Goal: Use online tool/utility: Utilize a website feature to perform a specific function

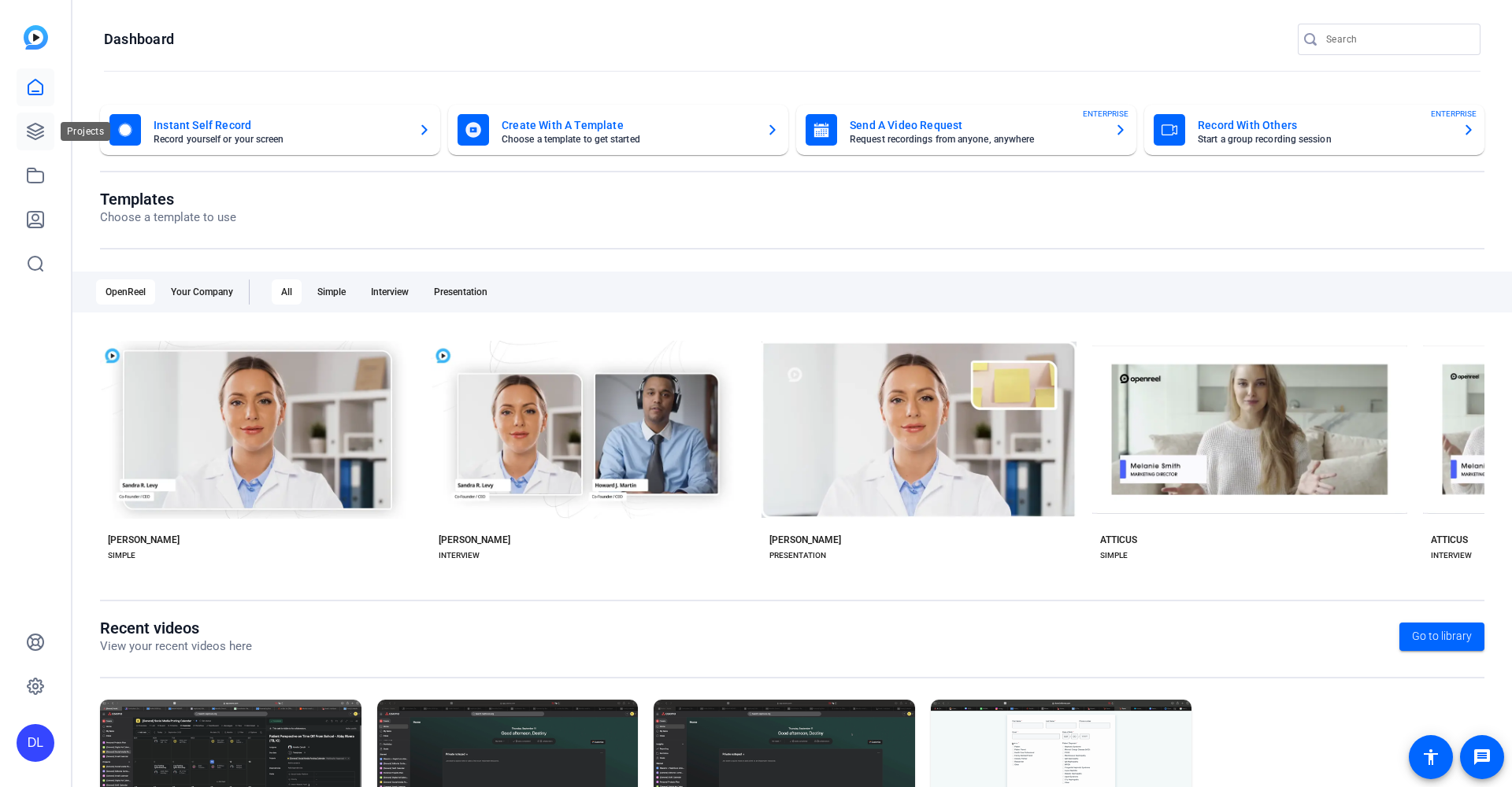
click at [38, 126] on icon at bounding box center [36, 132] width 19 height 19
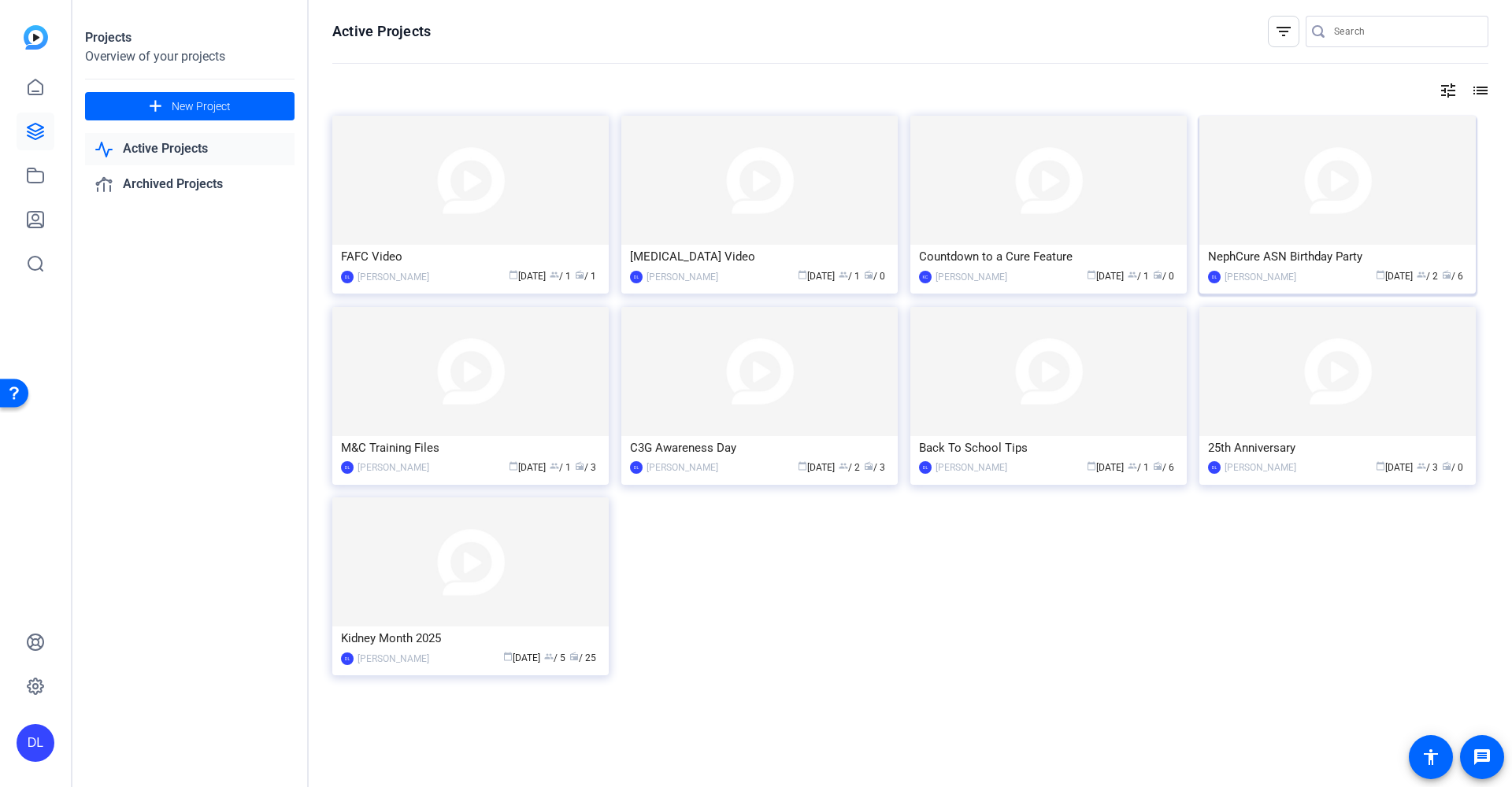
click at [1330, 262] on div "NephCure ASN Birthday Party" at bounding box center [1337, 256] width 259 height 24
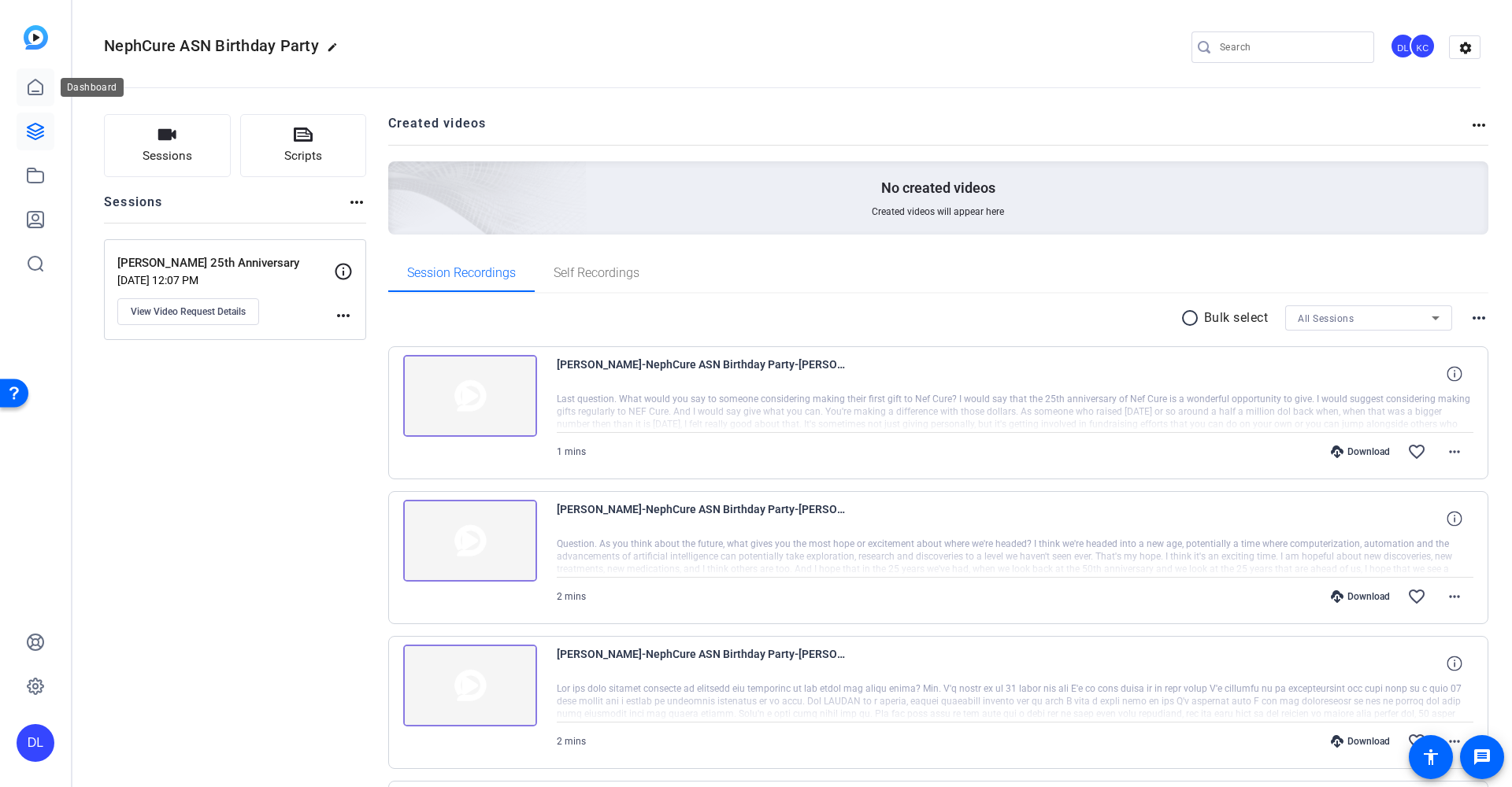
click at [33, 88] on icon at bounding box center [36, 88] width 19 height 19
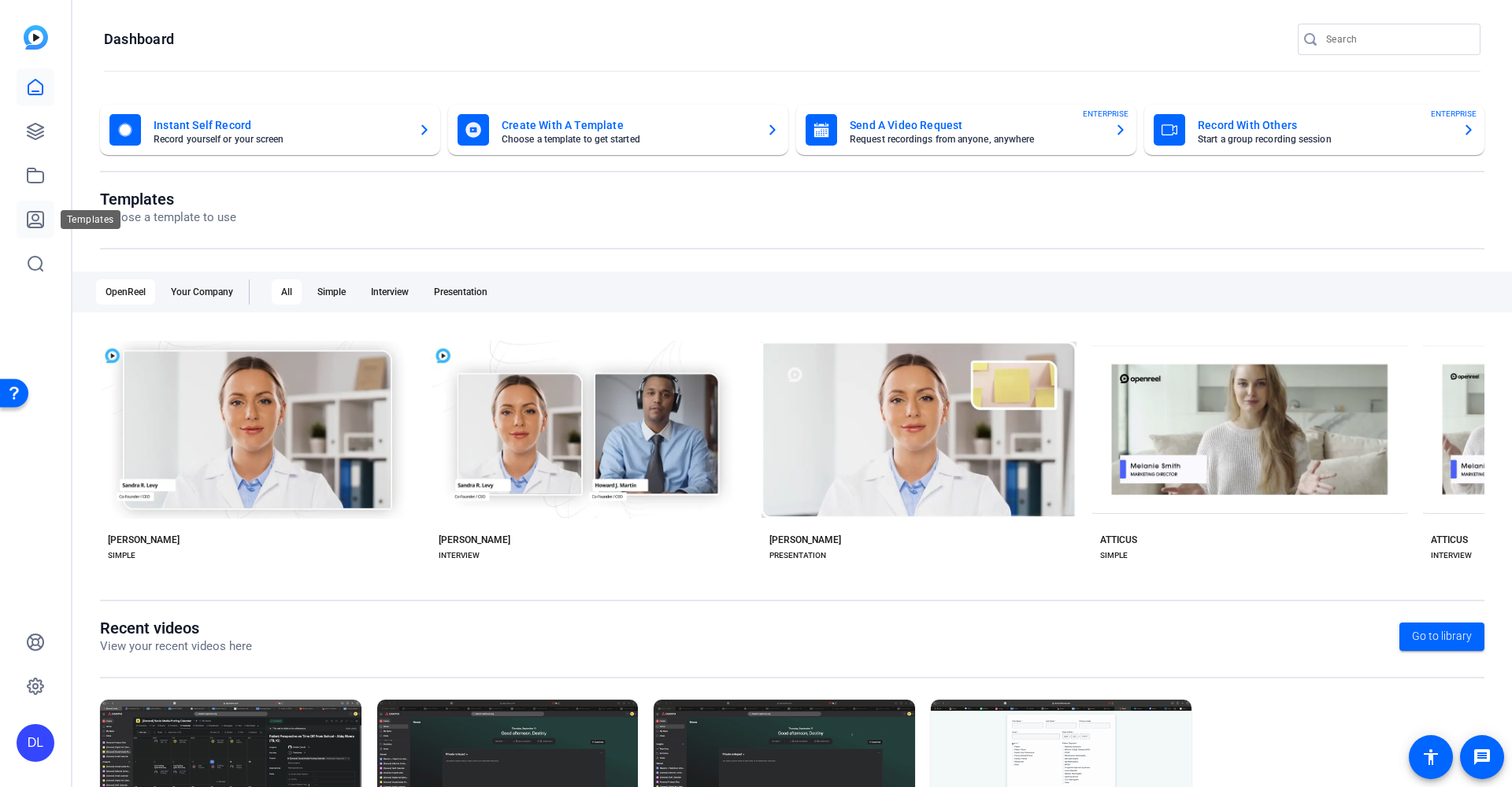
click at [41, 213] on icon at bounding box center [36, 220] width 19 height 19
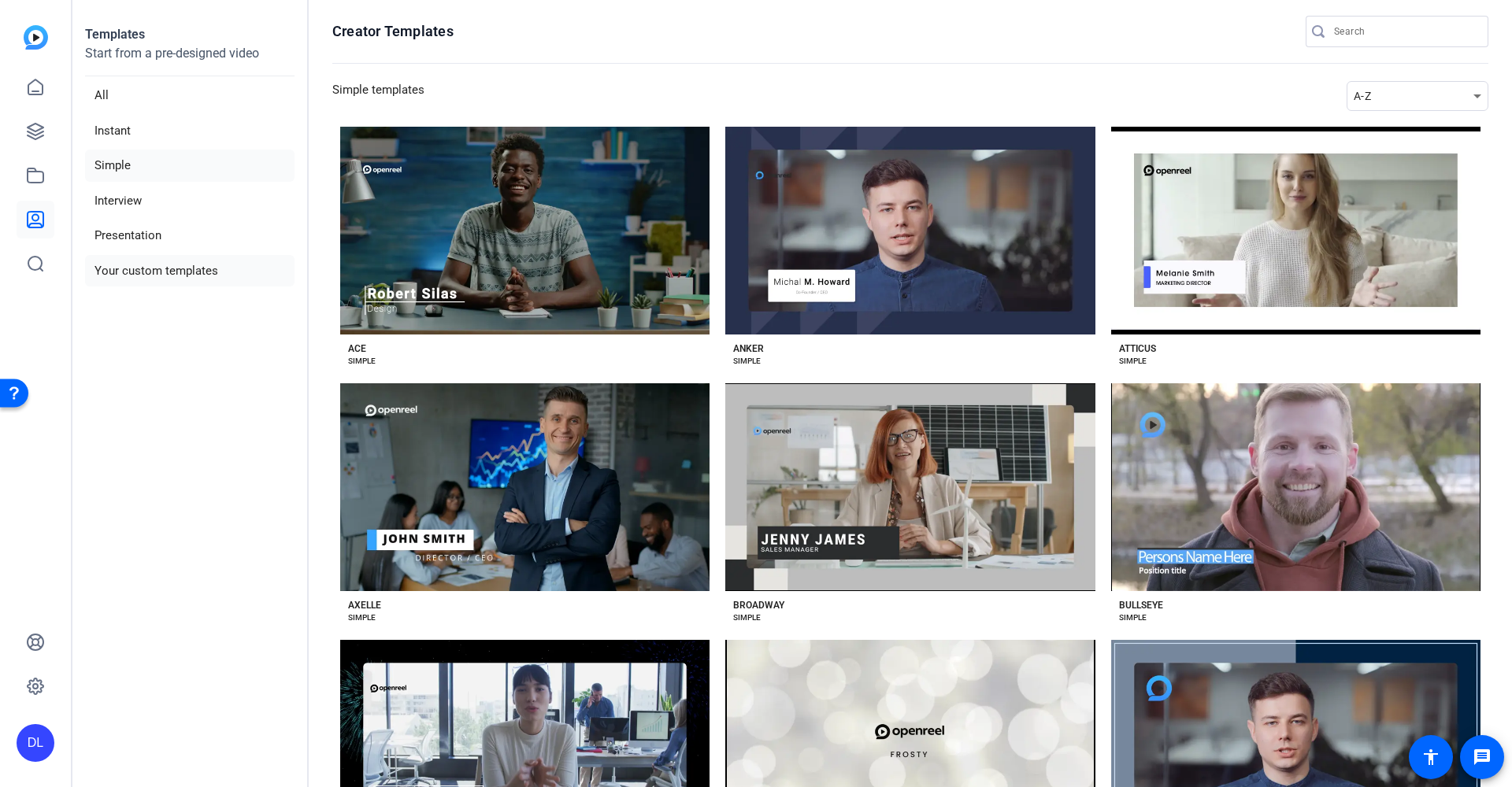
click at [192, 269] on li "Your custom templates" at bounding box center [189, 271] width 209 height 32
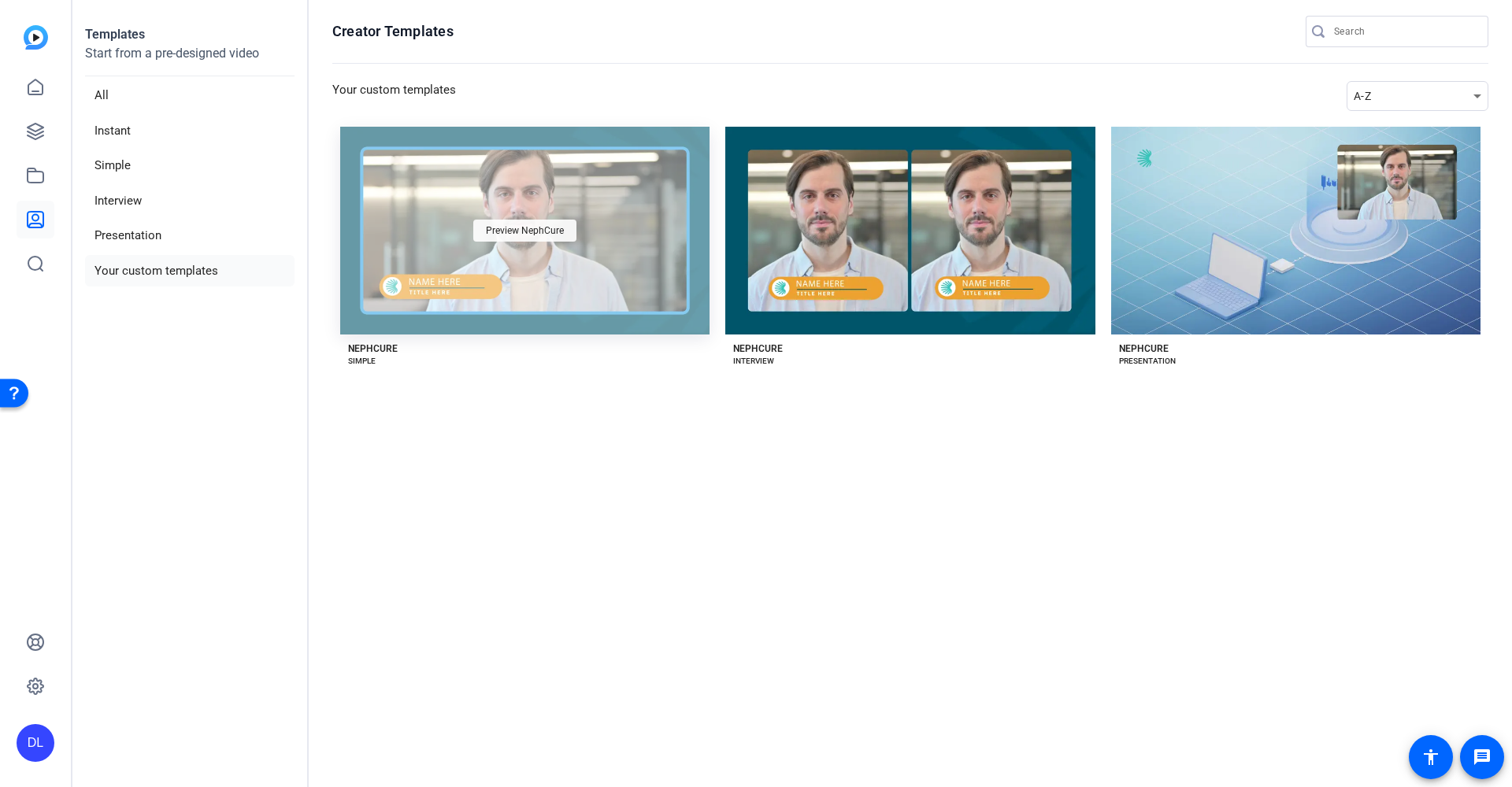
click at [545, 227] on span "Preview NephCure" at bounding box center [524, 230] width 78 height 10
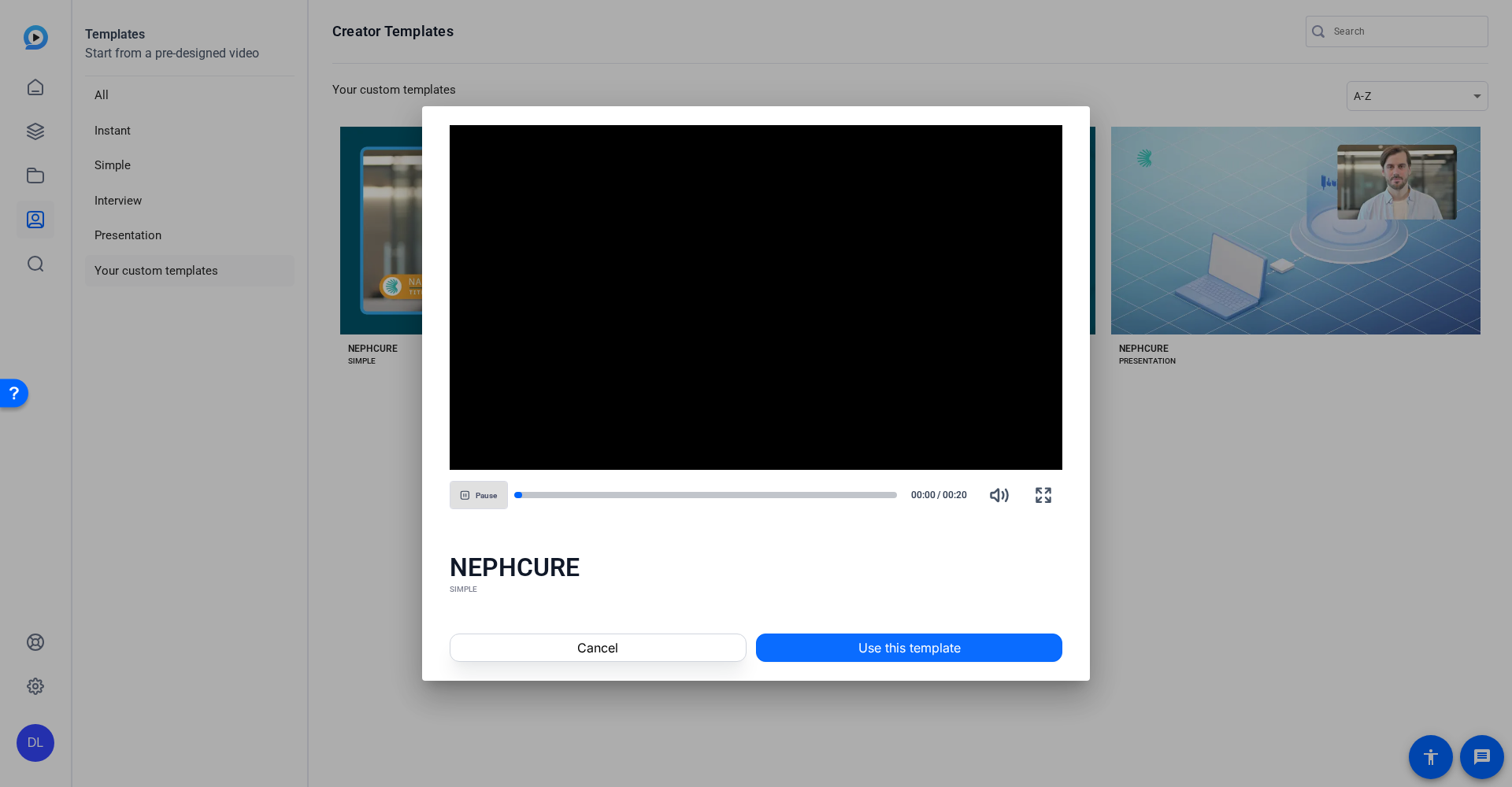
click at [869, 651] on span "Use this template" at bounding box center [910, 648] width 102 height 19
